Goal: Transaction & Acquisition: Purchase product/service

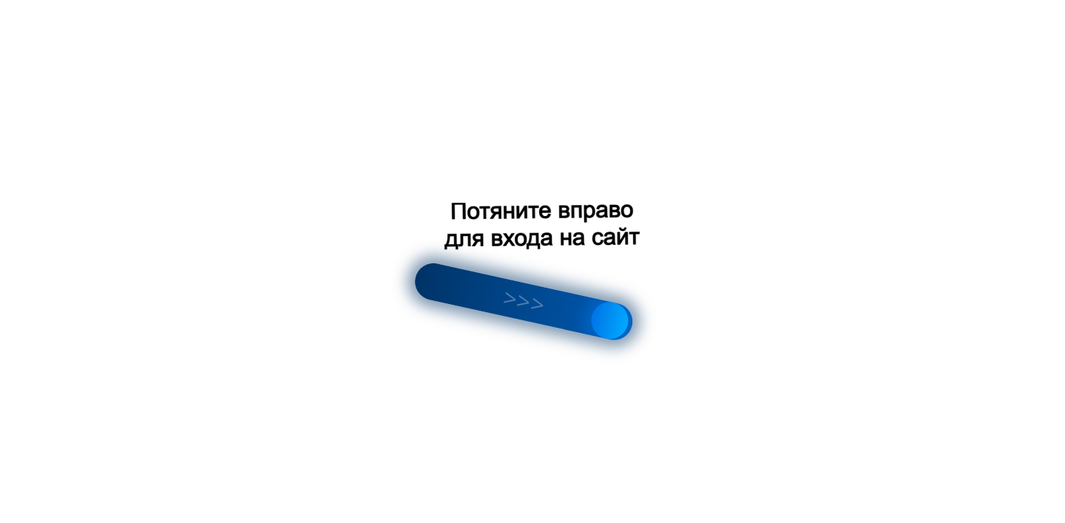
drag, startPoint x: 445, startPoint y: 288, endPoint x: 730, endPoint y: 374, distance: 297.6
click at [728, 374] on body "Салон Букет НН WhatsApp Салон цветов "Букет" Доставка цветов Нижний Новгород | …" at bounding box center [532, 261] width 1065 height 523
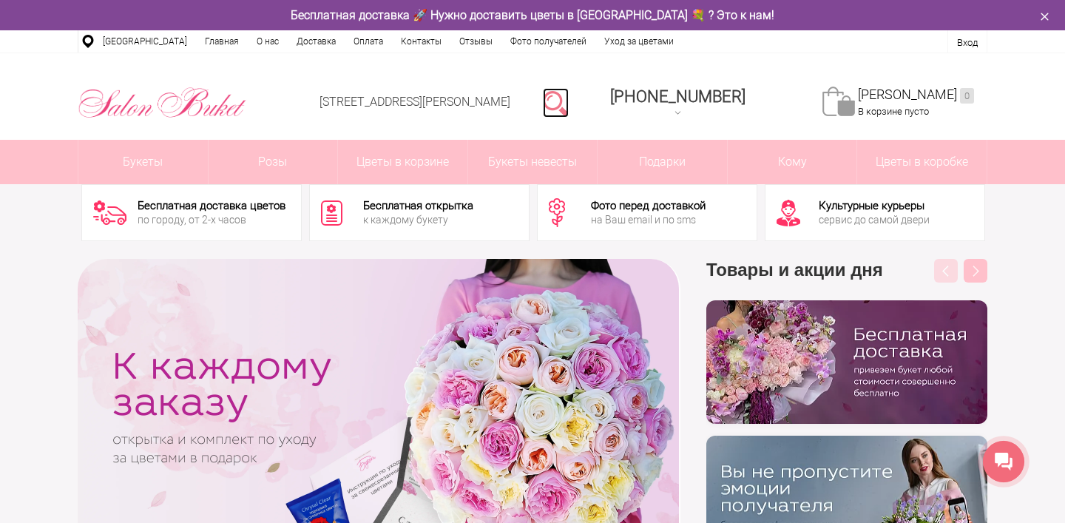
click at [569, 110] on link at bounding box center [556, 103] width 26 height 30
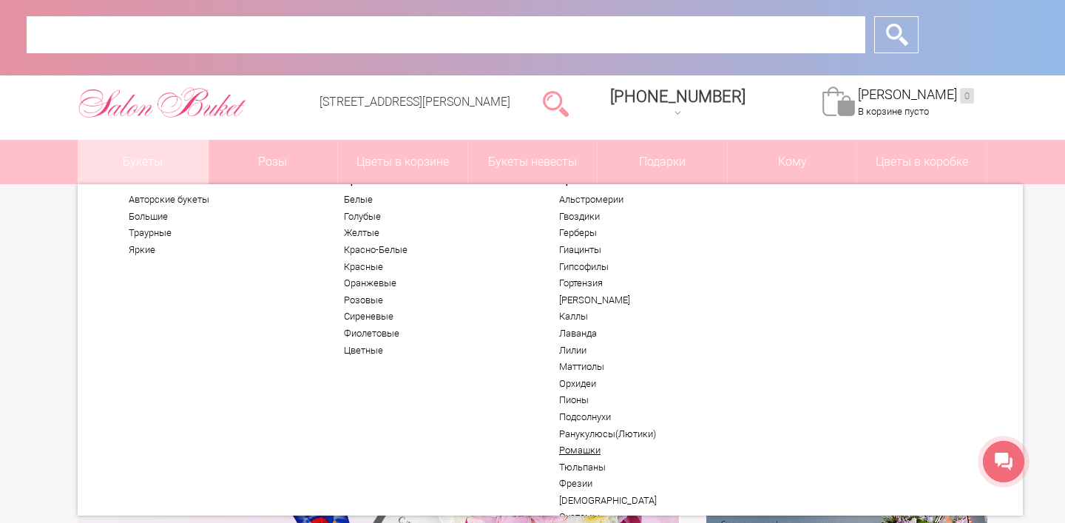
scroll to position [18, 0]
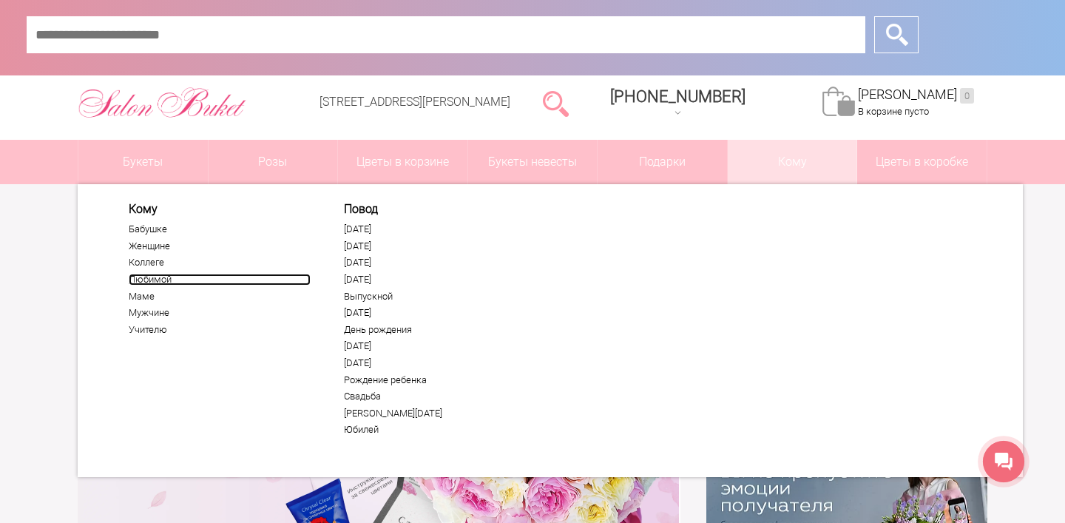
click at [150, 277] on link "Любимой" at bounding box center [220, 280] width 182 height 12
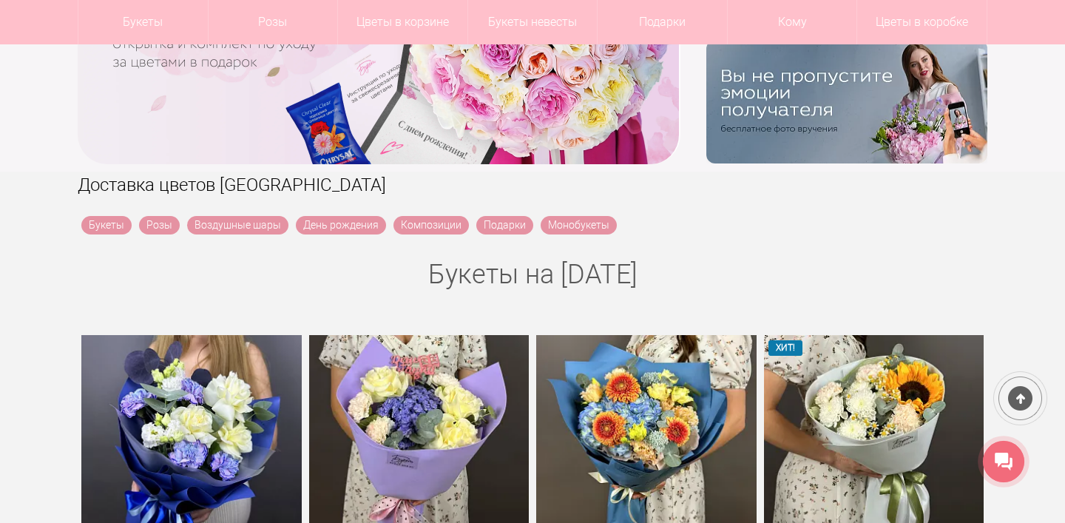
scroll to position [291, 0]
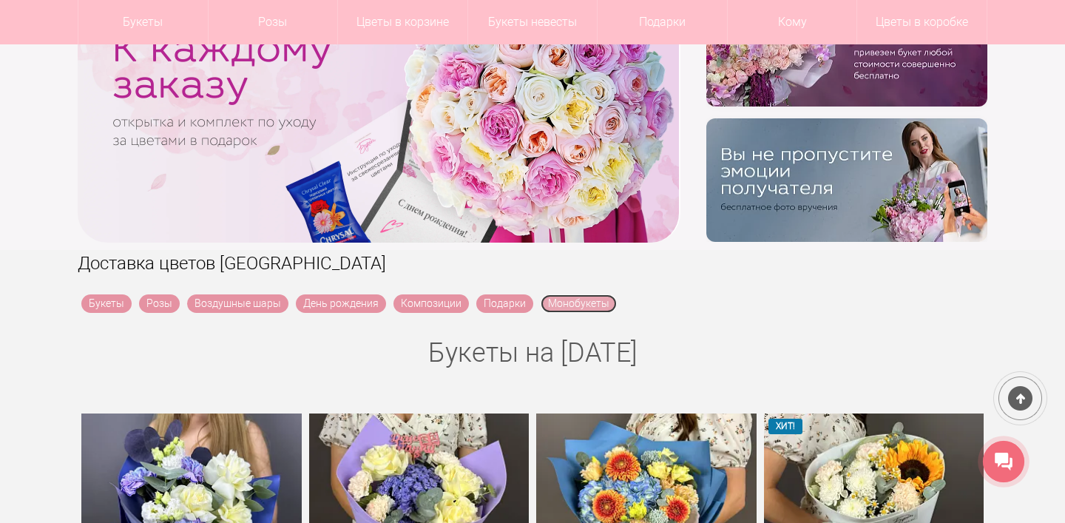
click at [577, 306] on link "Монобукеты" at bounding box center [579, 303] width 76 height 18
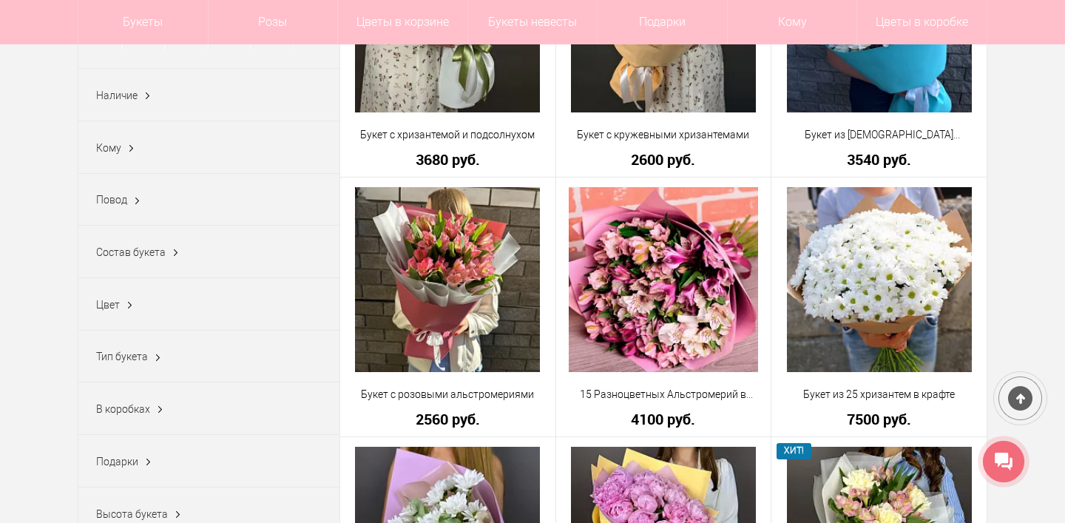
scroll to position [349, 0]
click at [131, 98] on span "Наличие" at bounding box center [116, 96] width 41 height 12
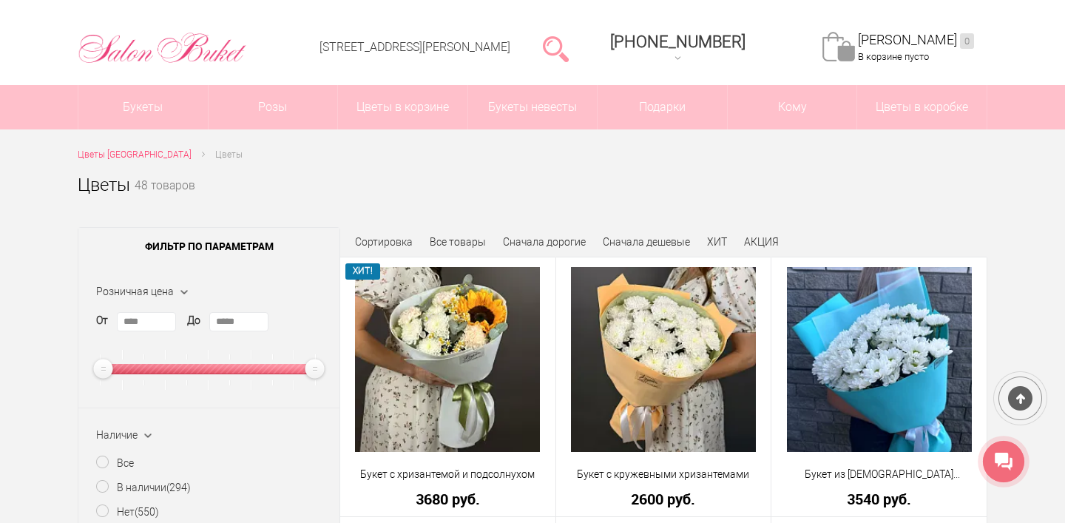
scroll to position [53, 0]
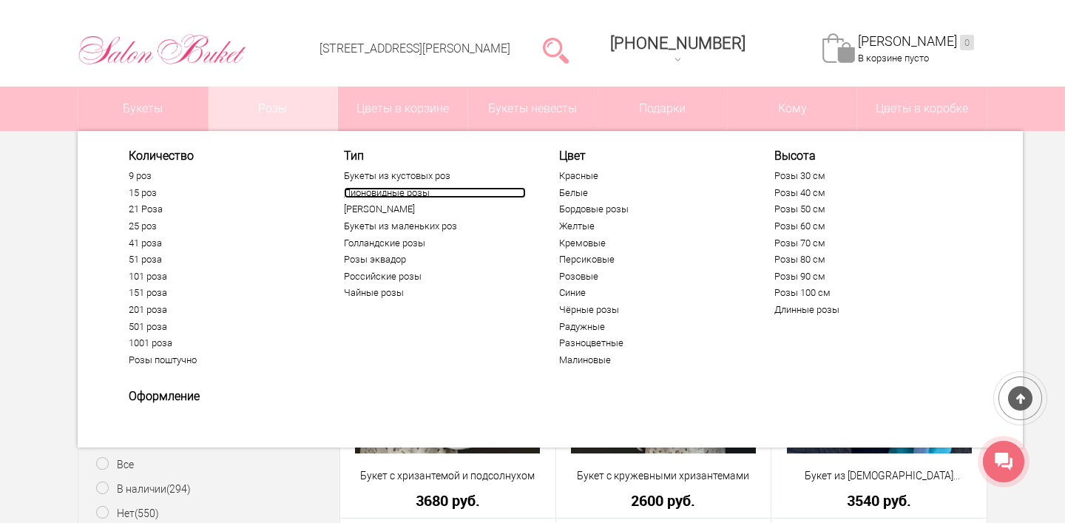
click at [395, 190] on link "Пионовидные розы" at bounding box center [435, 193] width 182 height 12
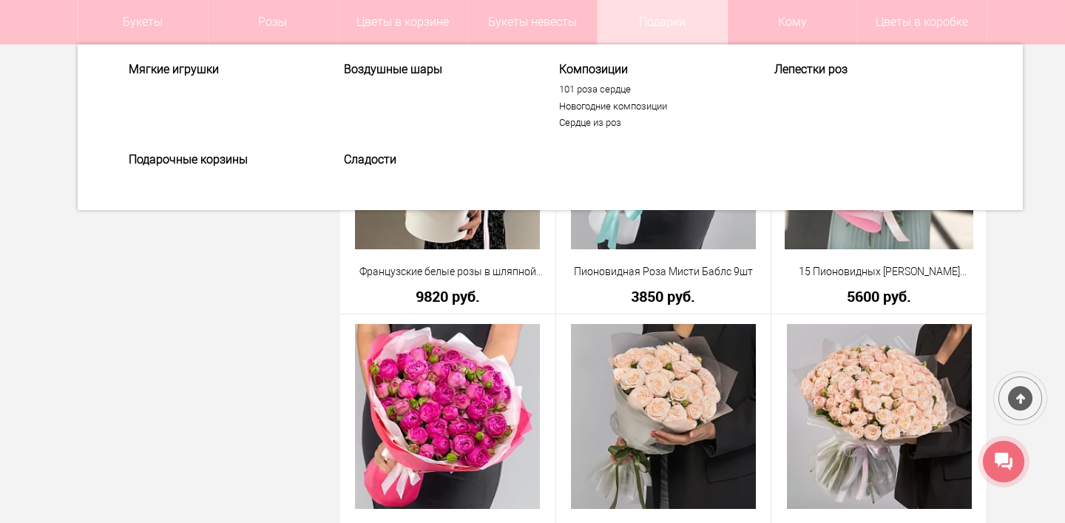
scroll to position [3005, 0]
